Goal: Information Seeking & Learning: Learn about a topic

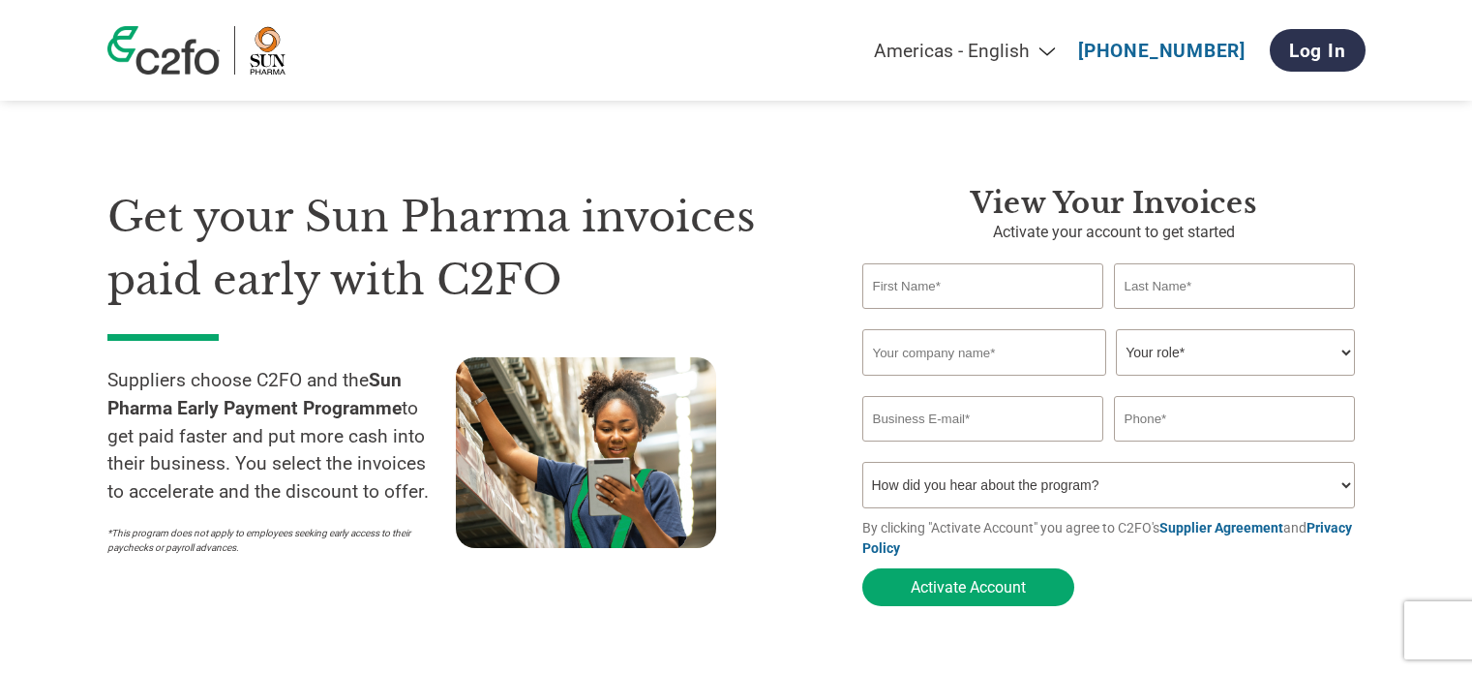
select select "en-[GEOGRAPHIC_DATA]"
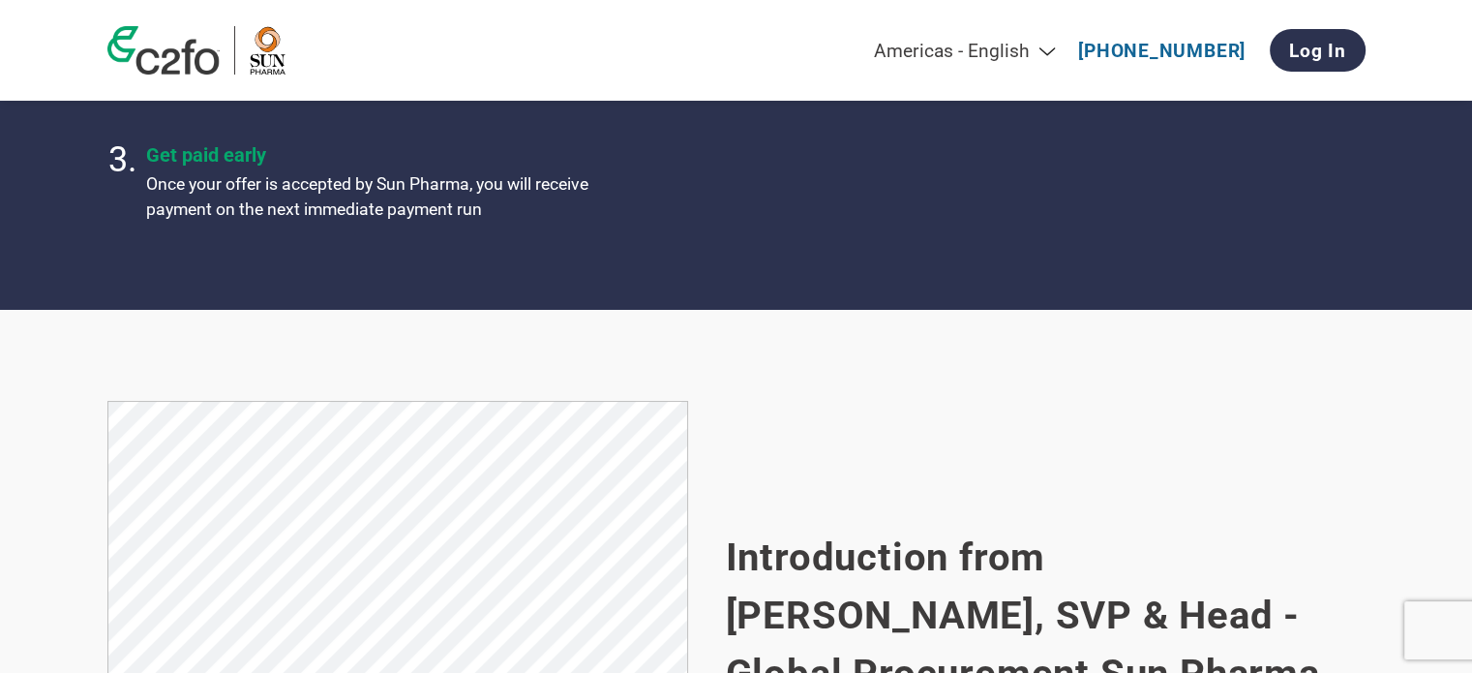
scroll to position [908, 0]
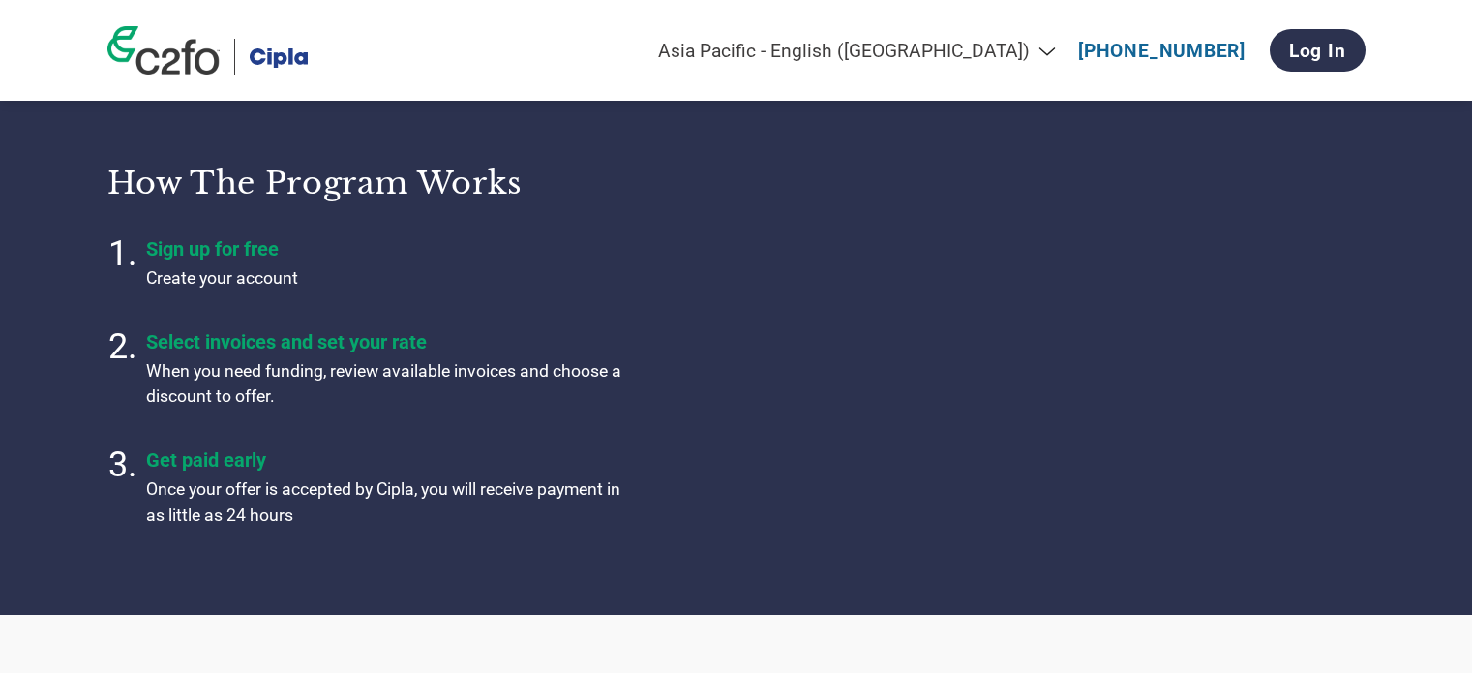
select select "en-IN"
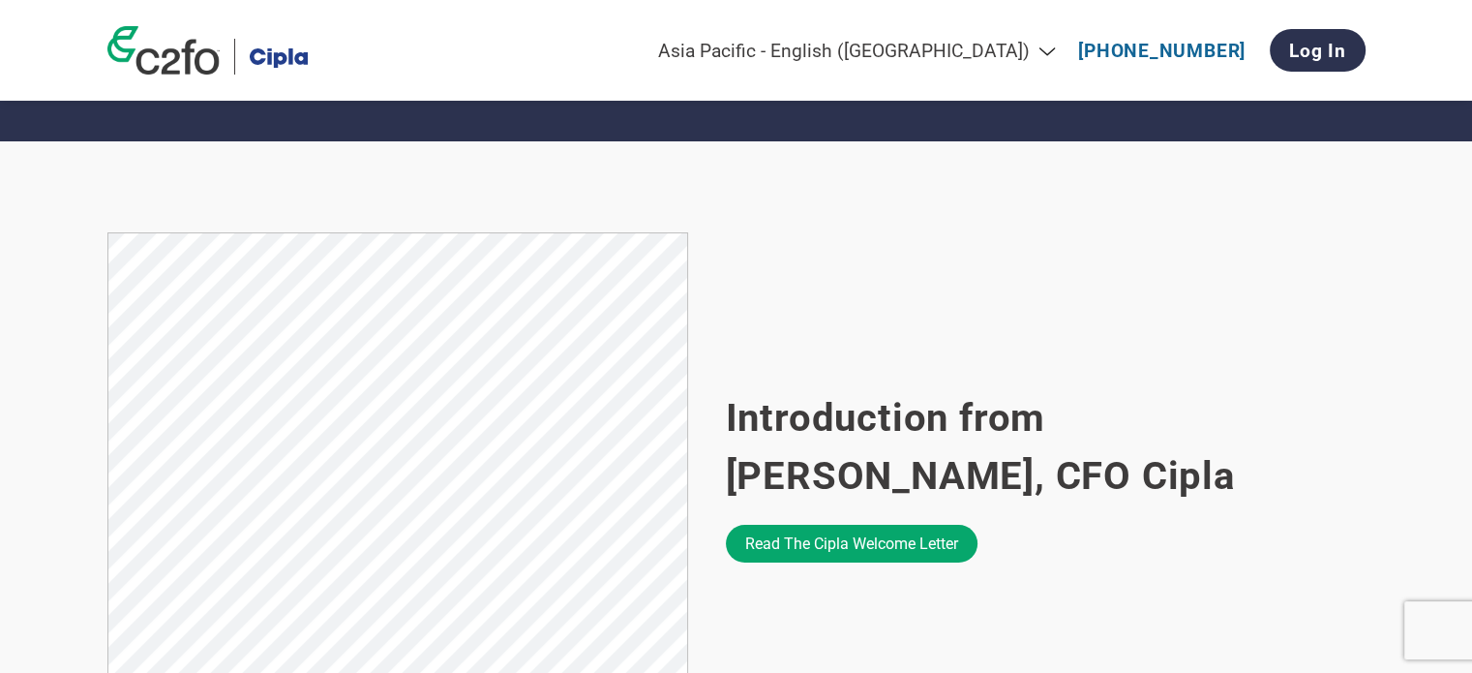
scroll to position [1162, 0]
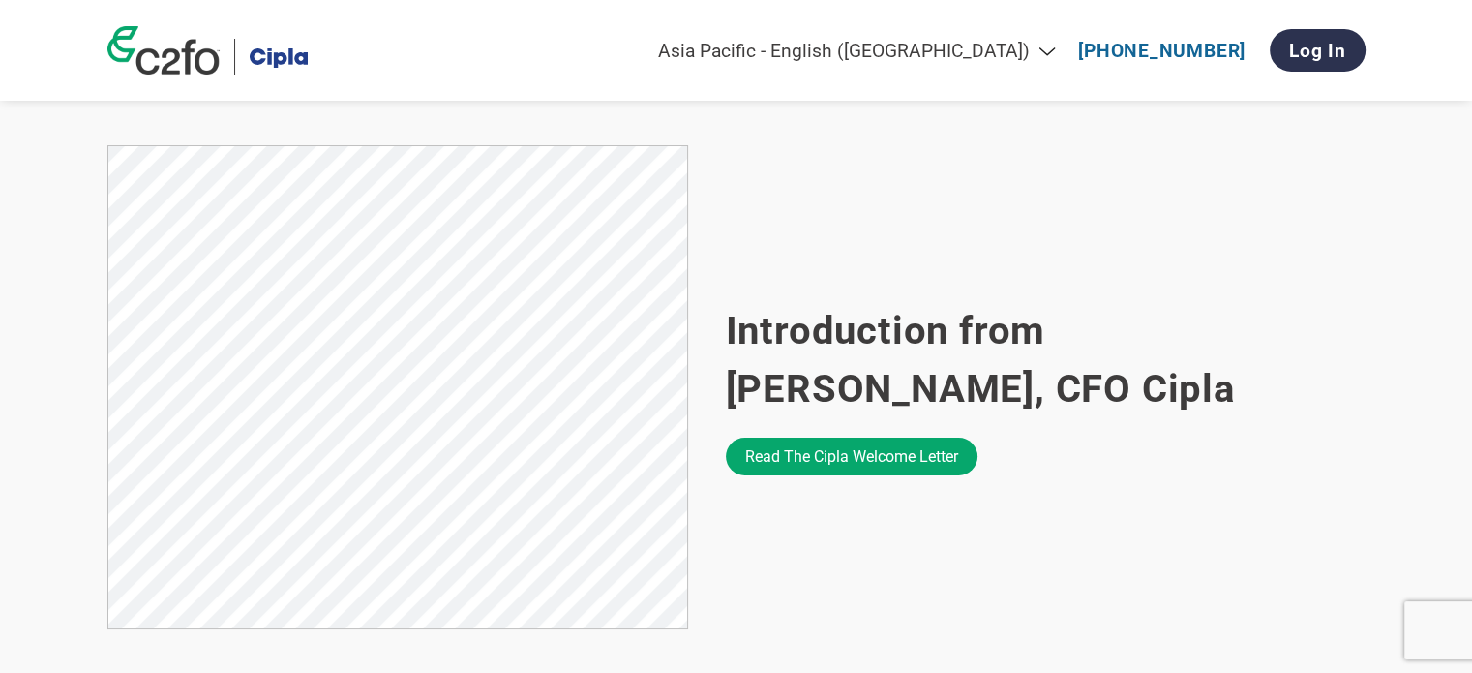
click at [26, 411] on section "Introduction from Ashish Adukia, CFO Cipla Read the Cipla welcome letter" at bounding box center [736, 389] width 1472 height 670
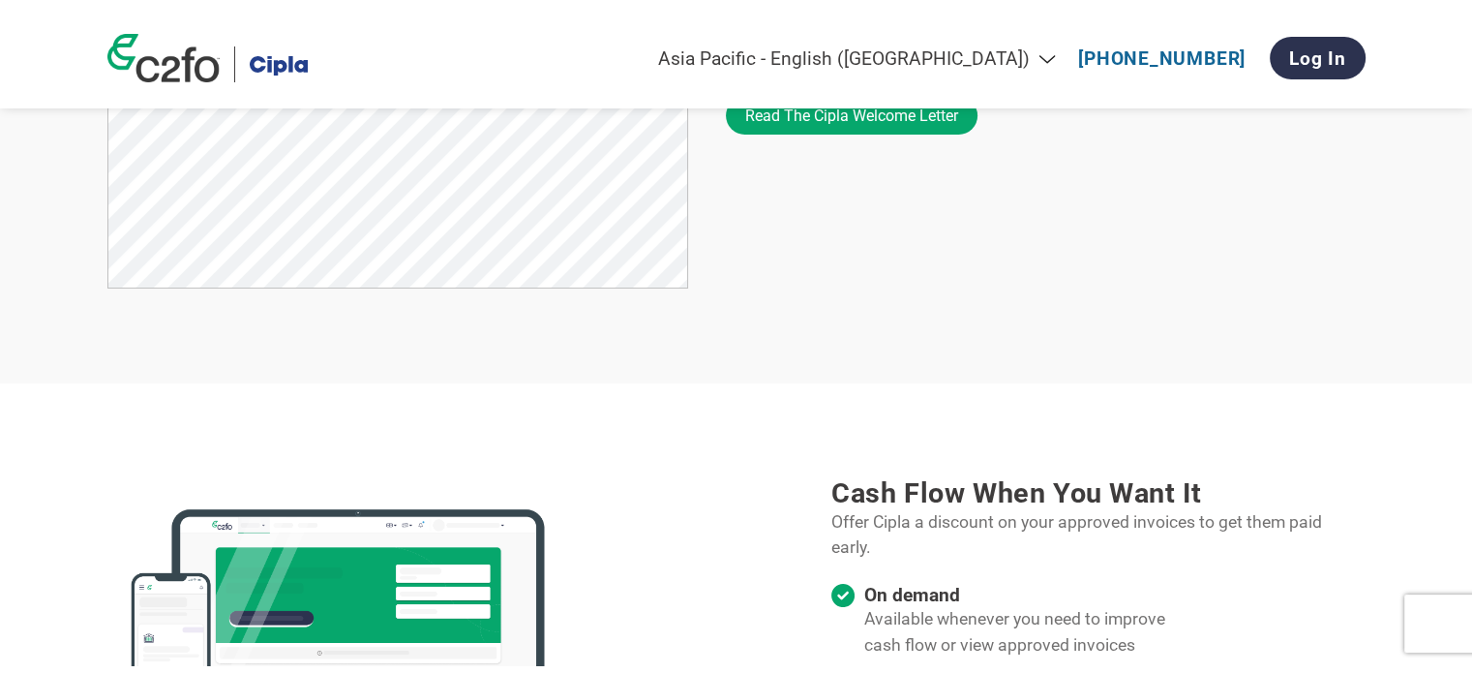
scroll to position [1193, 0]
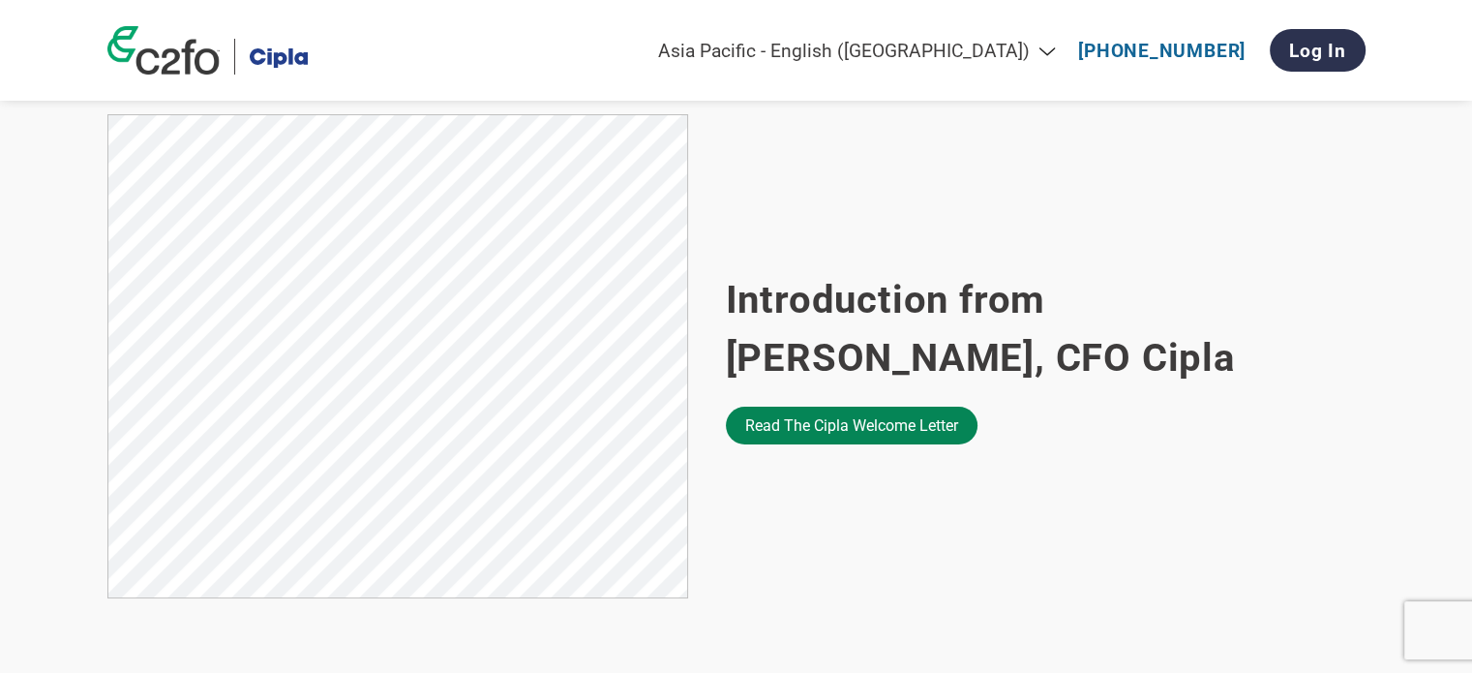
click at [953, 433] on link "Read the Cipla welcome letter" at bounding box center [852, 426] width 252 height 38
